Goal: Information Seeking & Learning: Learn about a topic

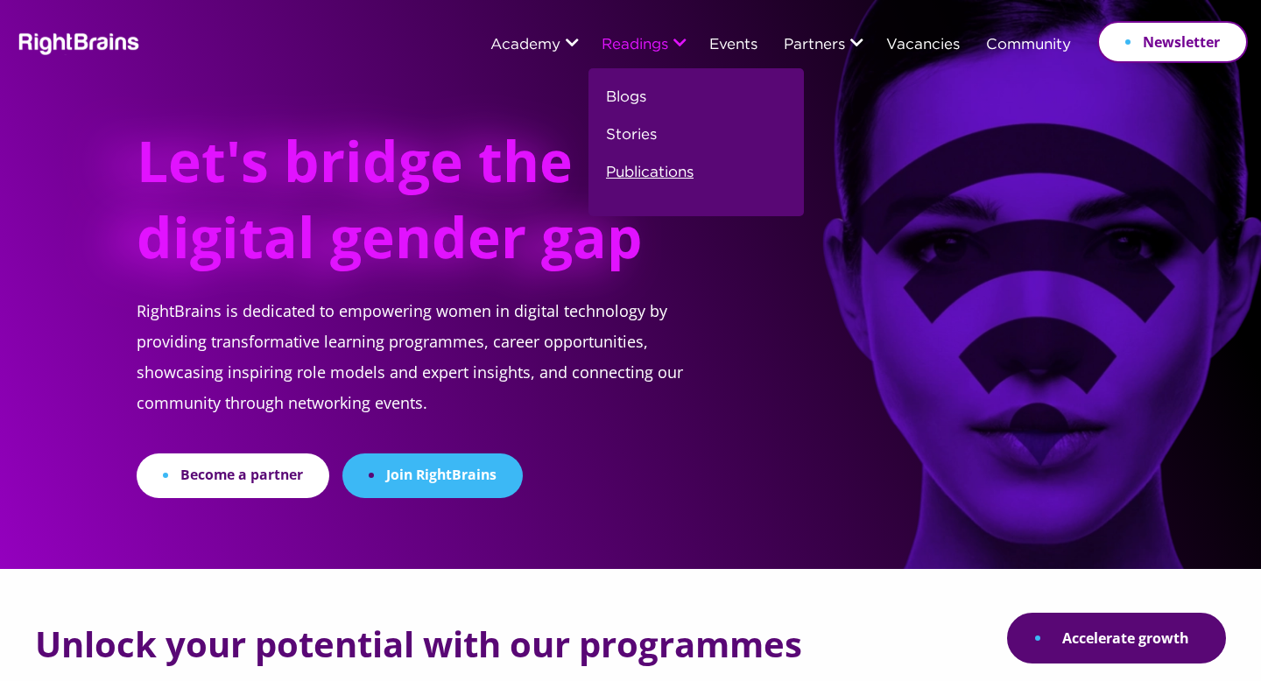
click at [649, 172] on link "Publications" at bounding box center [650, 180] width 88 height 38
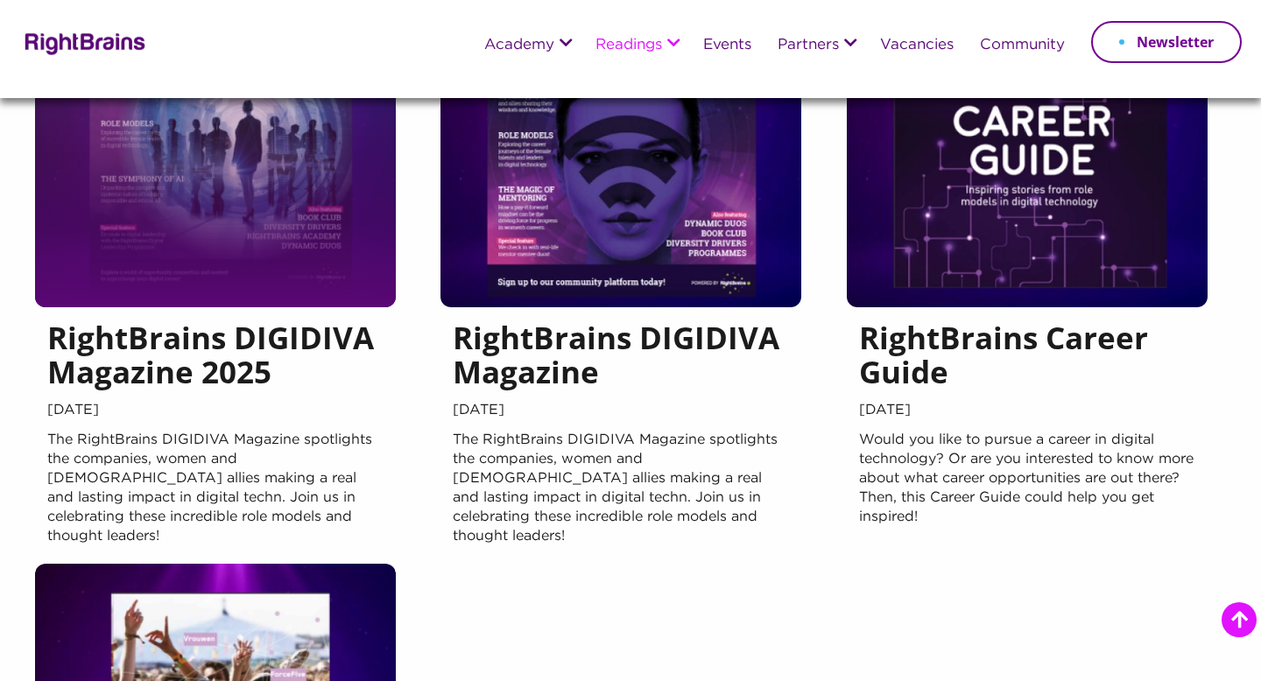
scroll to position [158, 0]
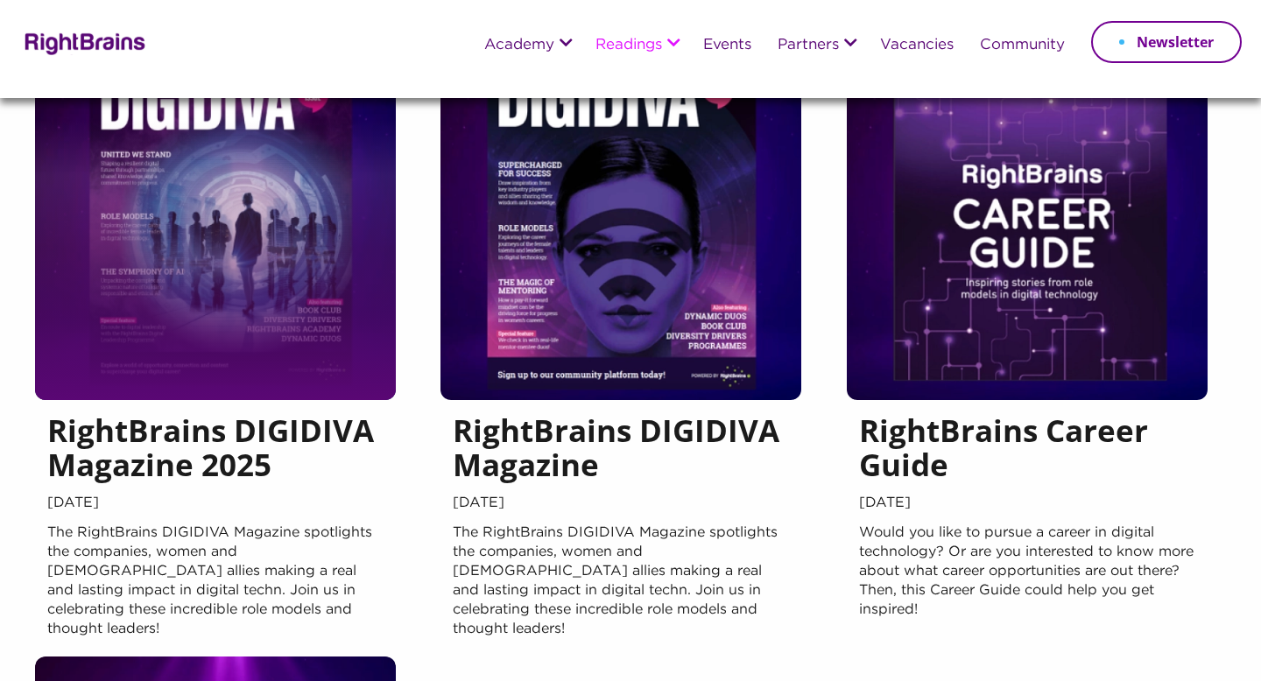
click at [253, 255] on div at bounding box center [215, 225] width 361 height 350
